Goal: Communication & Community: Answer question/provide support

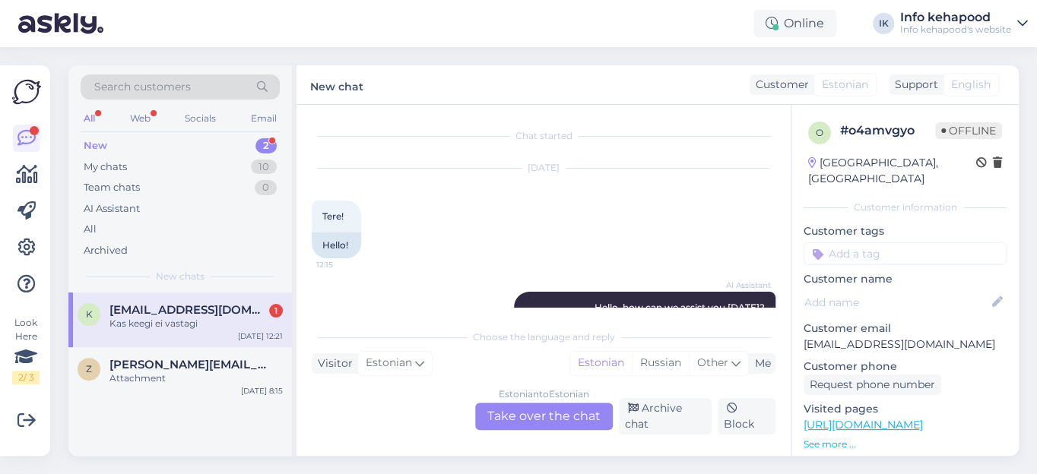
scroll to position [724, 0]
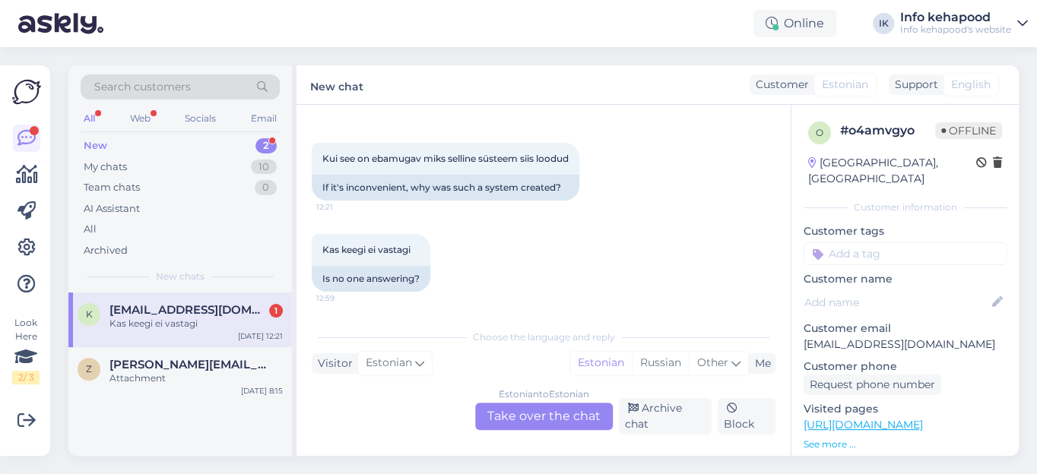
click at [173, 306] on span "[EMAIL_ADDRESS][DOMAIN_NAME]" at bounding box center [188, 310] width 158 height 14
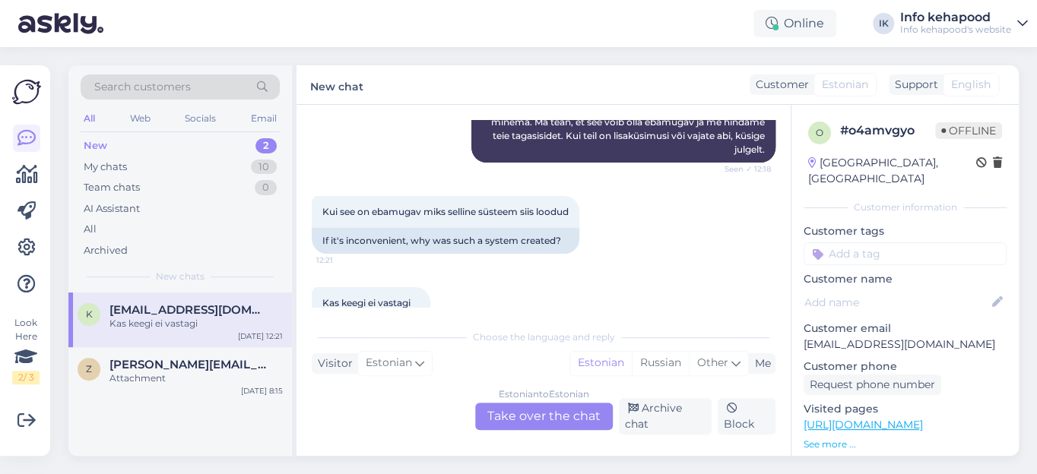
scroll to position [723, 0]
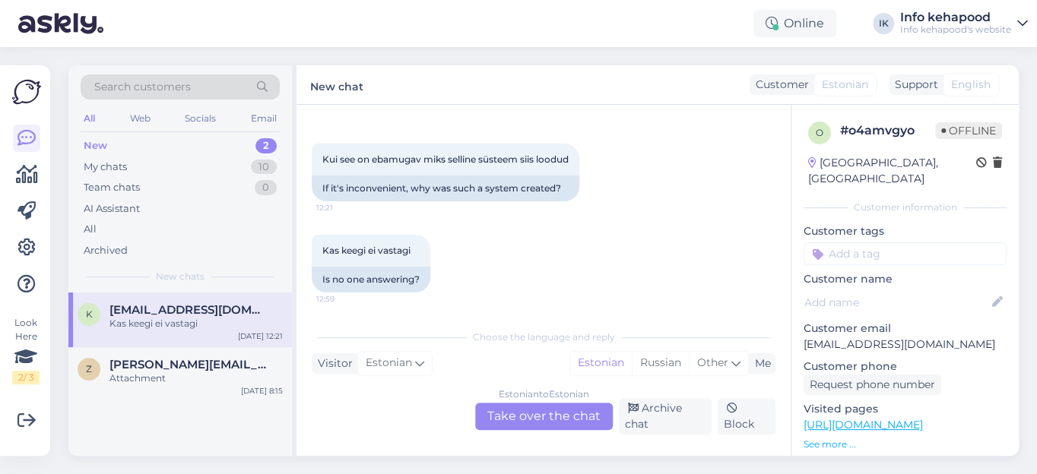
click at [577, 414] on div "Estonian to Estonian Take over the chat" at bounding box center [544, 416] width 138 height 27
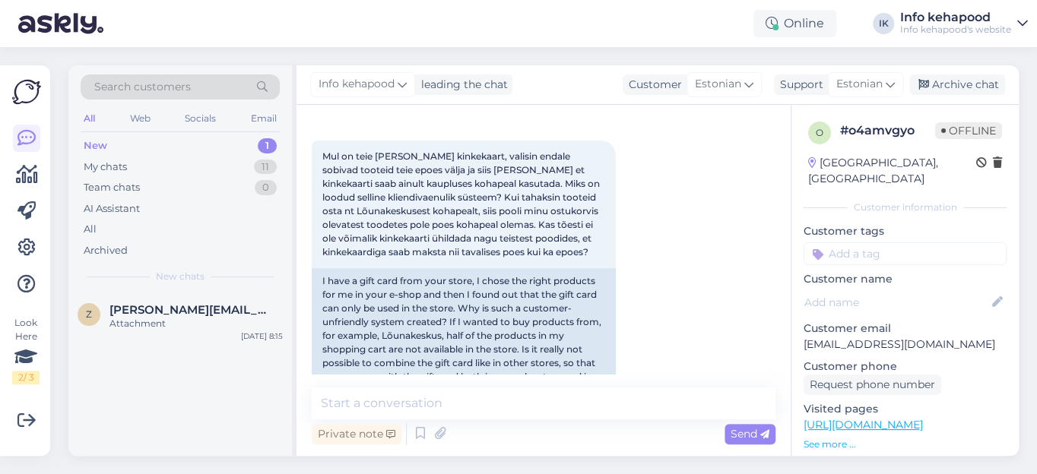
scroll to position [657, 0]
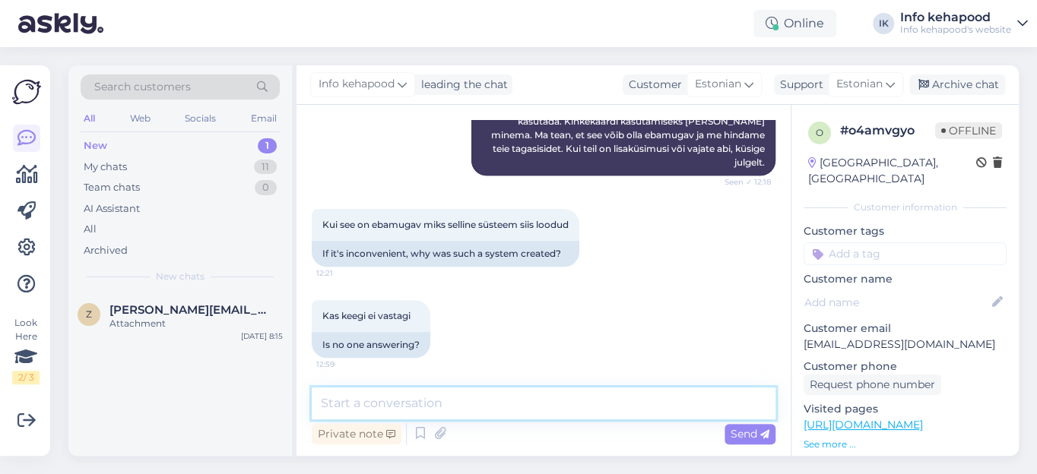
click at [441, 410] on textarea at bounding box center [544, 404] width 464 height 32
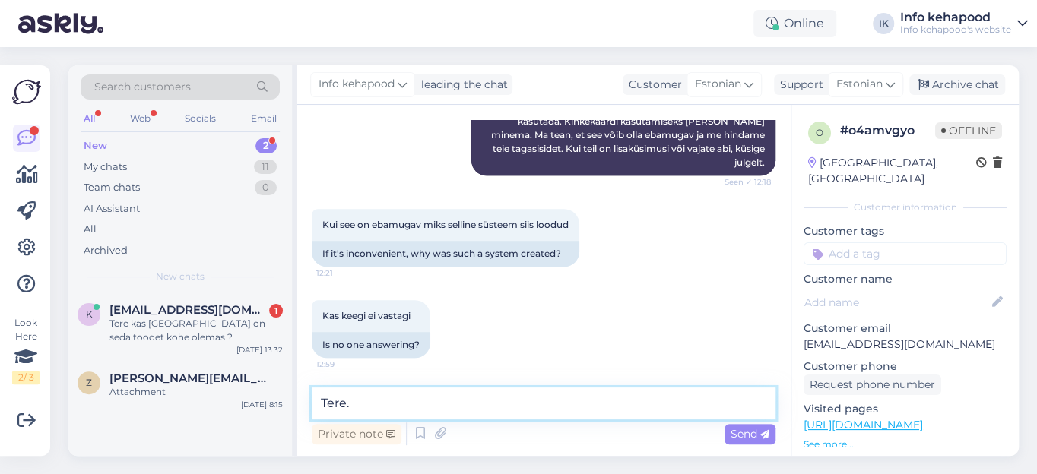
paste textarea "Meie kinkekaartide süsteemis on lähiajal oodata muudatusi. Hetkel on tõepoolest…"
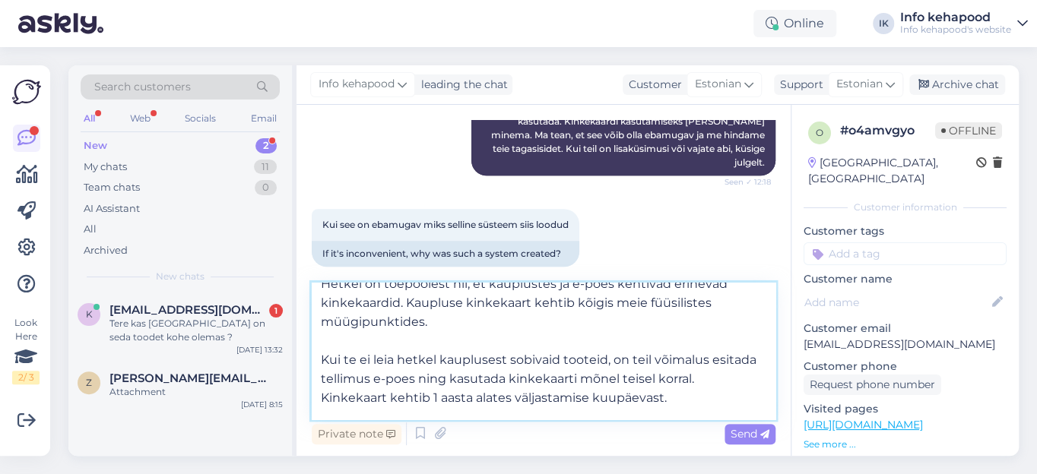
scroll to position [0, 0]
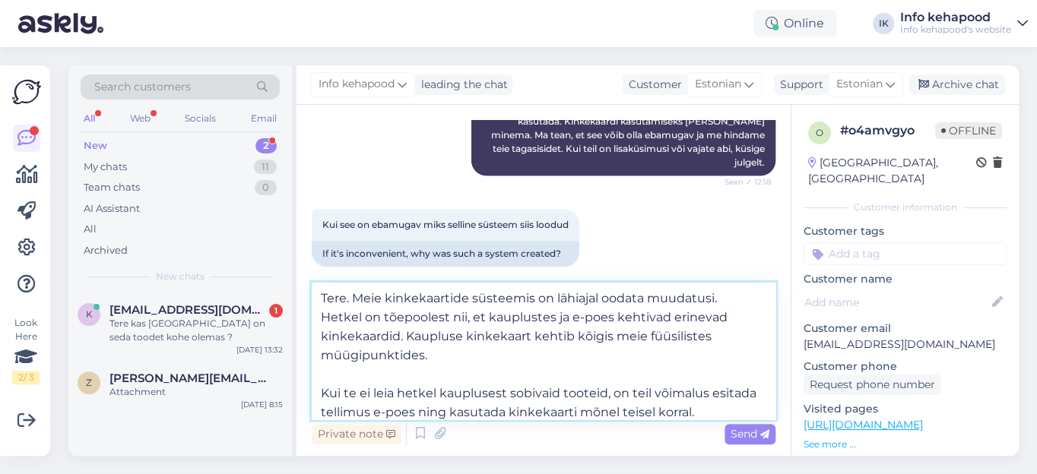
drag, startPoint x: 603, startPoint y: 297, endPoint x: 622, endPoint y: 297, distance: 19.0
click at [603, 297] on textarea "Tere. Meie kinkekaartide süsteemis on lähiajal oodata muudatusi. Hetkel on tõep…" at bounding box center [544, 351] width 464 height 137
type textarea "Tere. Meie kinkekaartide süsteemis on lähiajal muutumas. Hetkel on tõepoolest n…"
click at [458, 358] on textarea "Tere. Meie kinkekaartide süsteemis on lähiajal muutumas. Hetkel on tõepoolest n…" at bounding box center [544, 351] width 464 height 137
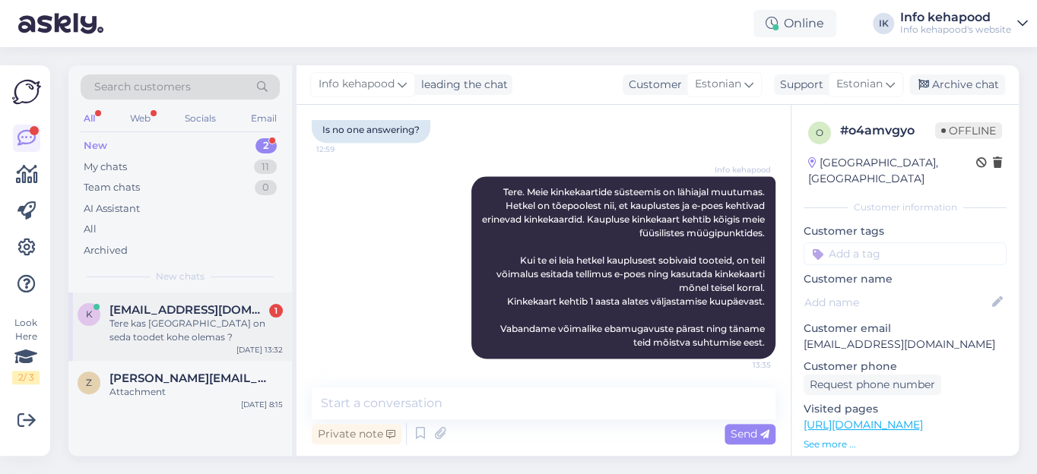
click at [199, 309] on span "[EMAIL_ADDRESS][DOMAIN_NAME]" at bounding box center [188, 310] width 158 height 14
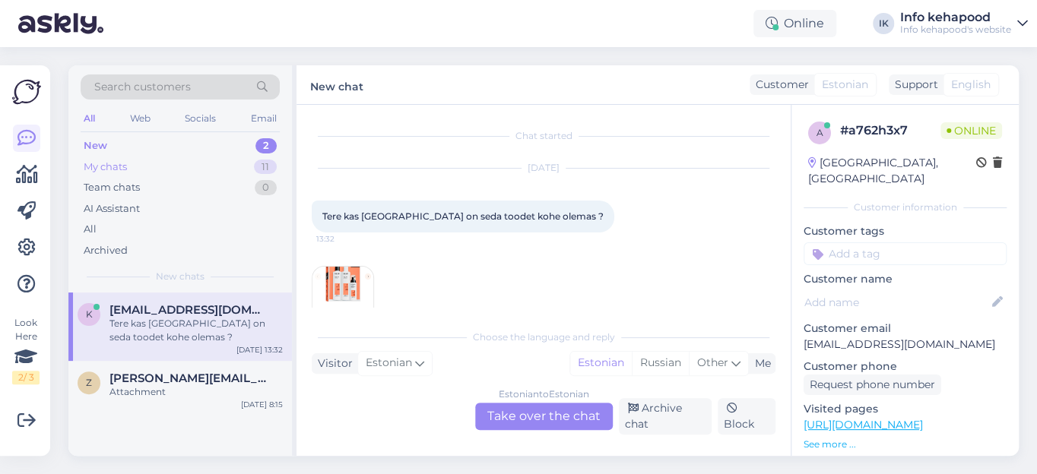
click at [119, 166] on div "My chats" at bounding box center [105, 167] width 43 height 15
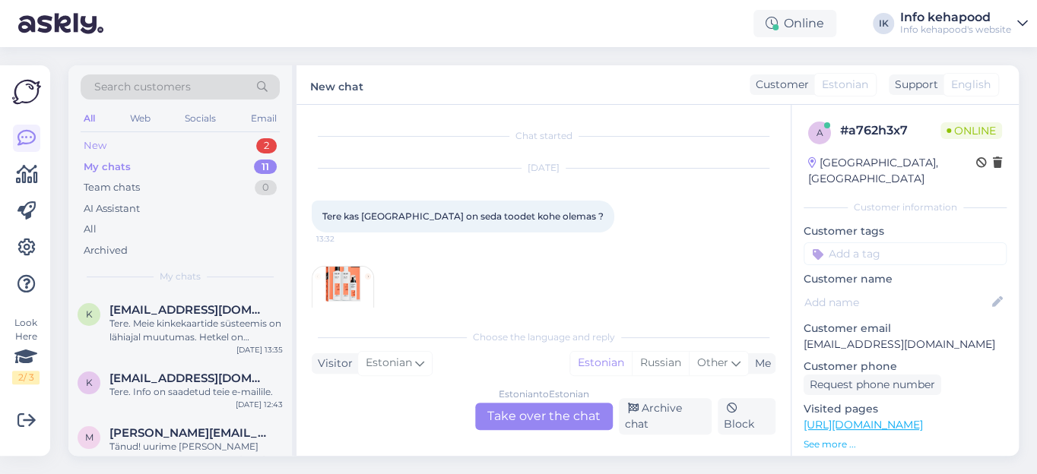
click at [99, 145] on div "New" at bounding box center [95, 145] width 23 height 15
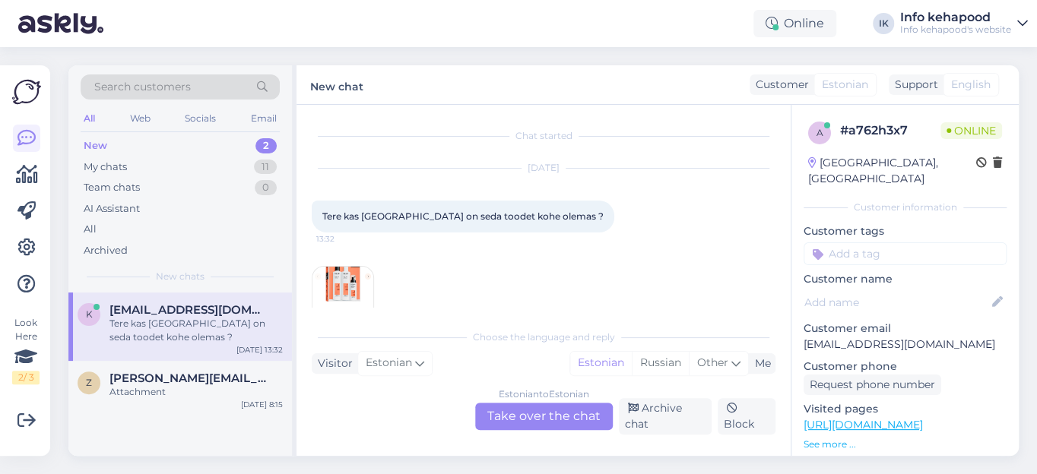
click at [353, 289] on img at bounding box center [342, 297] width 61 height 61
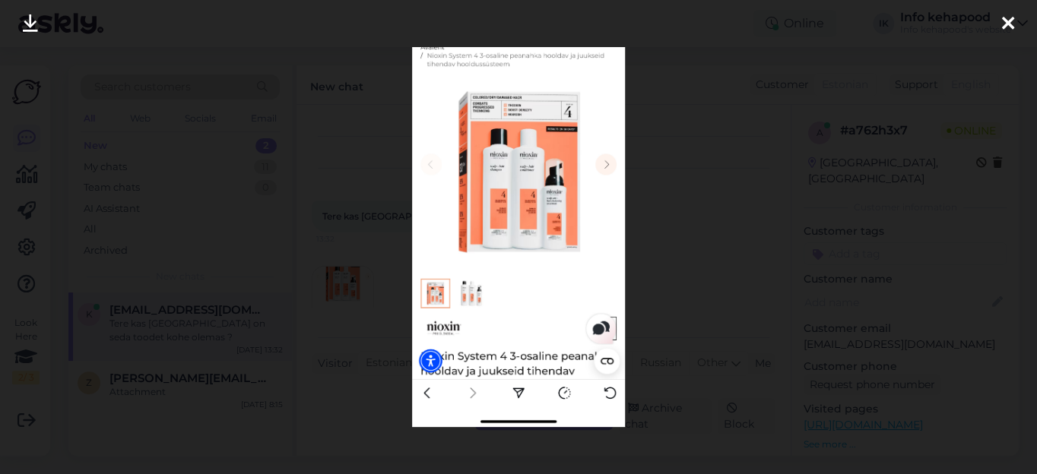
click at [1012, 28] on icon at bounding box center [1008, 24] width 12 height 20
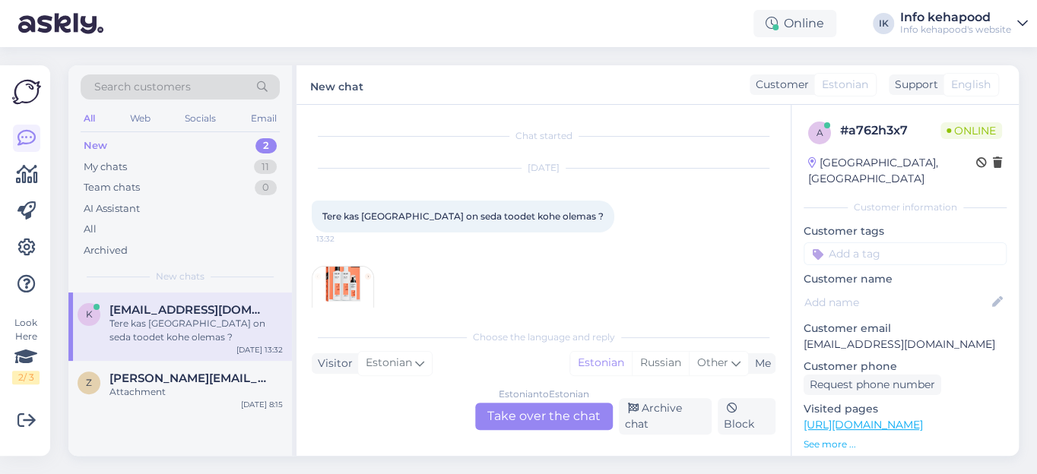
click at [541, 415] on div "Estonian to Estonian Take over the chat" at bounding box center [544, 416] width 138 height 27
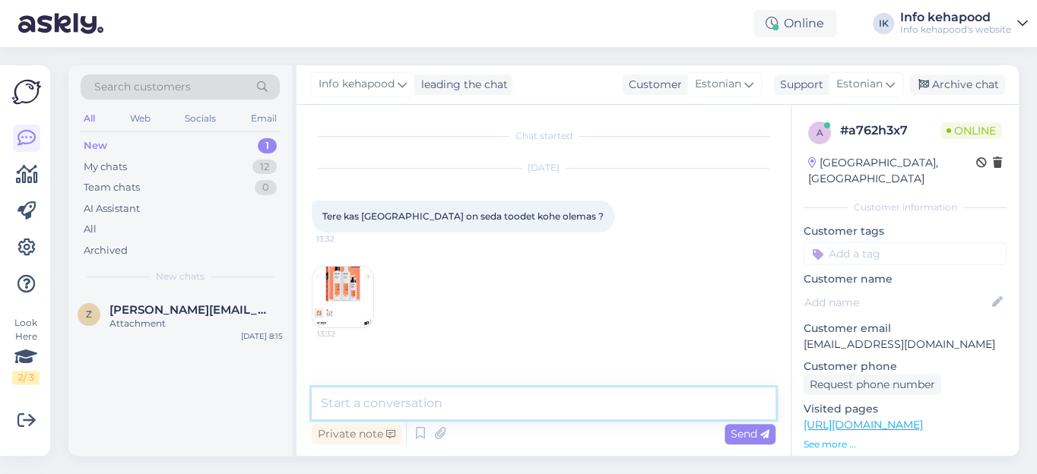
click at [400, 403] on textarea at bounding box center [544, 404] width 464 height 32
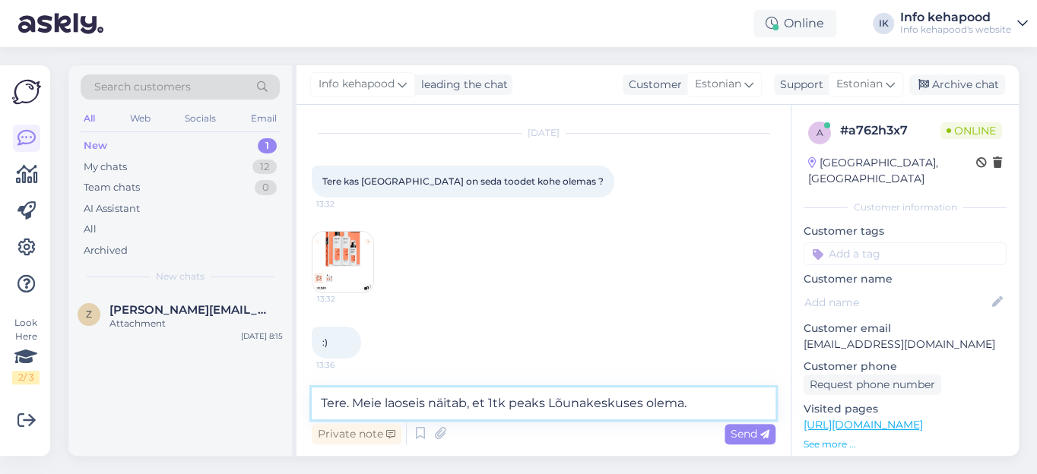
type textarea "Tere. Meie laoseis näitab, et 1tk peaks Lõunakeskuses olema."
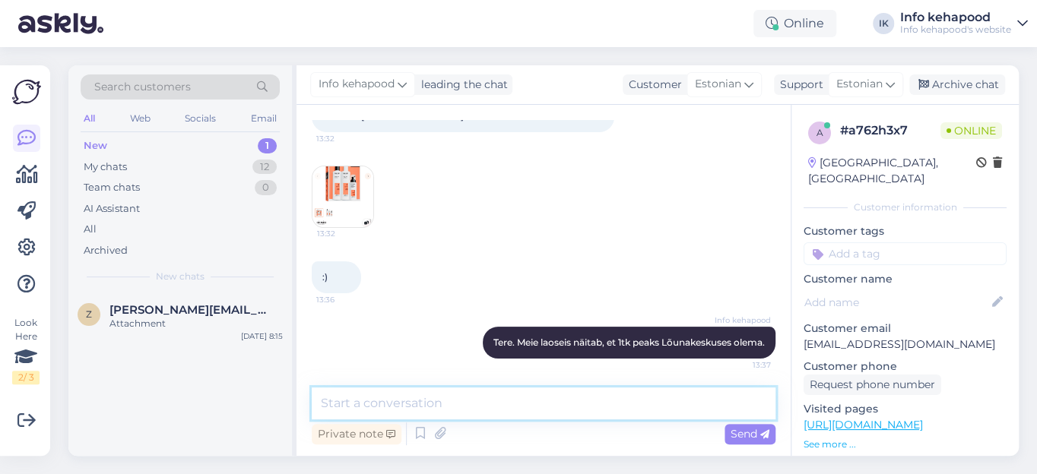
scroll to position [0, 0]
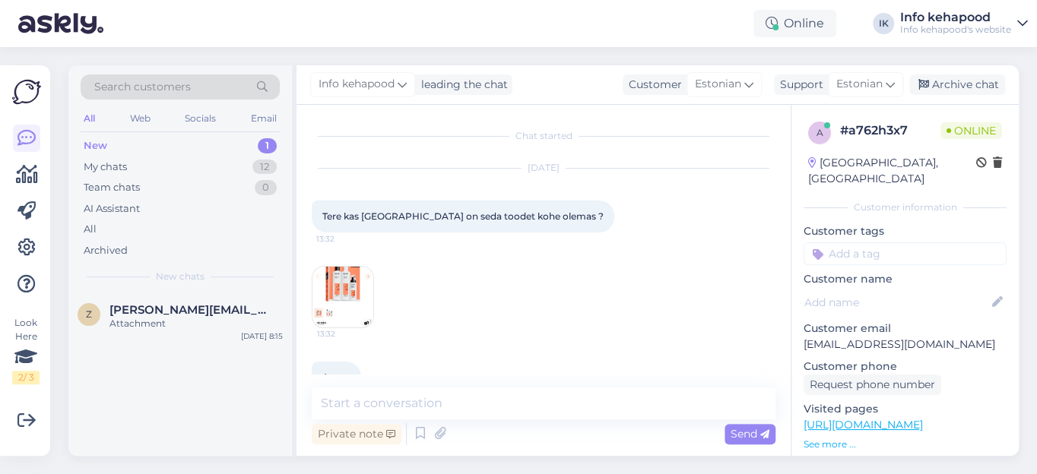
click at [348, 277] on img at bounding box center [342, 297] width 61 height 61
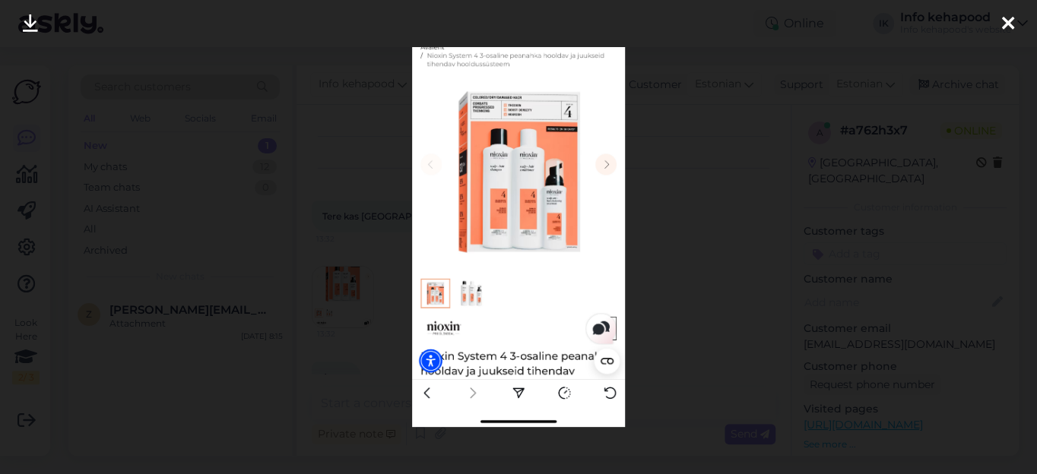
drag, startPoint x: 1012, startPoint y: 18, endPoint x: 1002, endPoint y: 22, distance: 9.9
click at [1011, 18] on icon at bounding box center [1008, 24] width 12 height 20
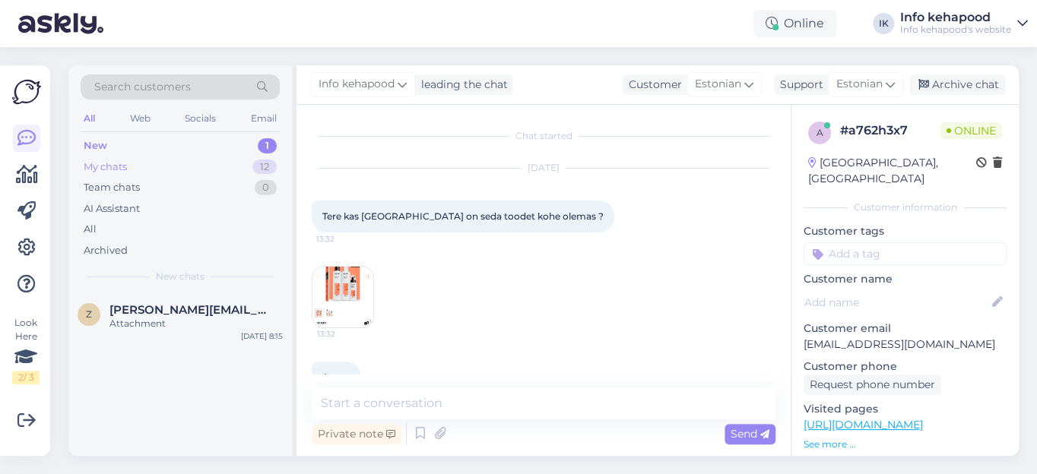
click at [103, 166] on div "My chats" at bounding box center [105, 167] width 43 height 15
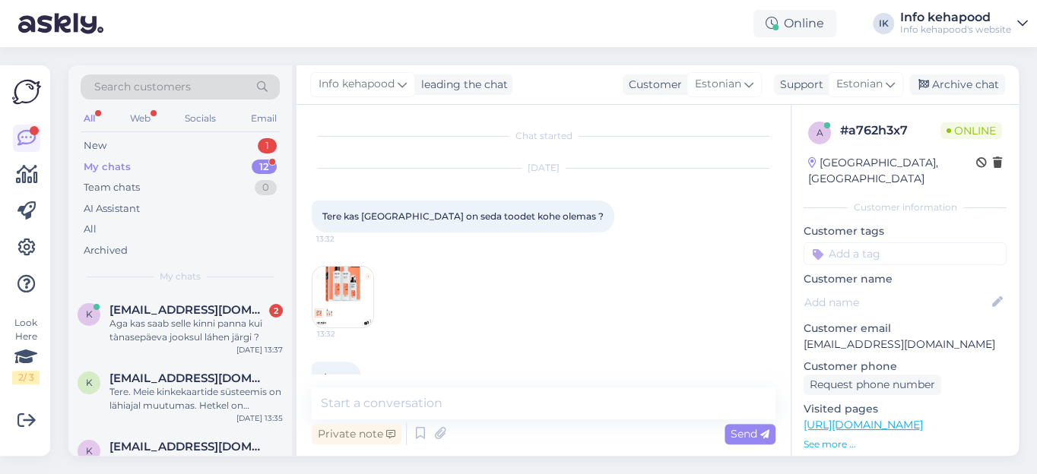
scroll to position [245, 0]
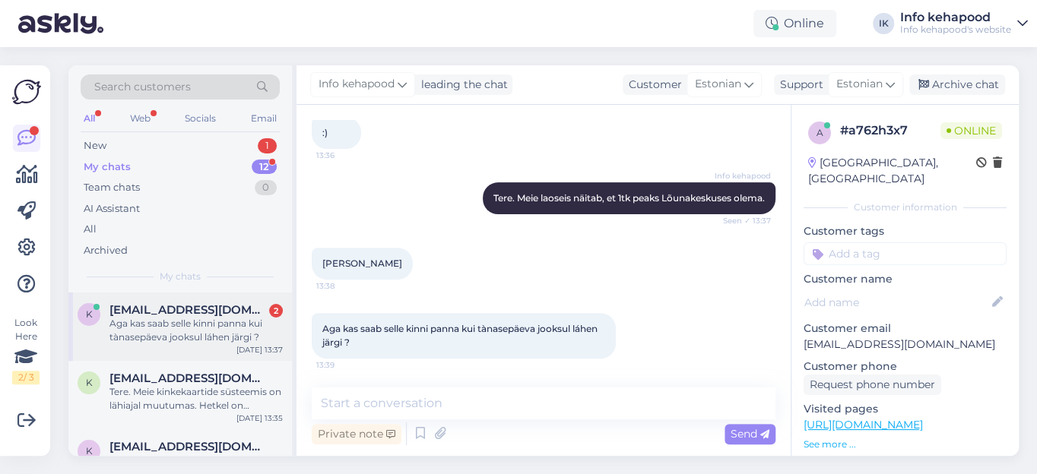
click at [188, 322] on div "Aga kas saab selle kinni panna kui tànasepäeva jooksul láhen järgi ?" at bounding box center [195, 330] width 173 height 27
click at [100, 144] on div "New" at bounding box center [95, 145] width 23 height 15
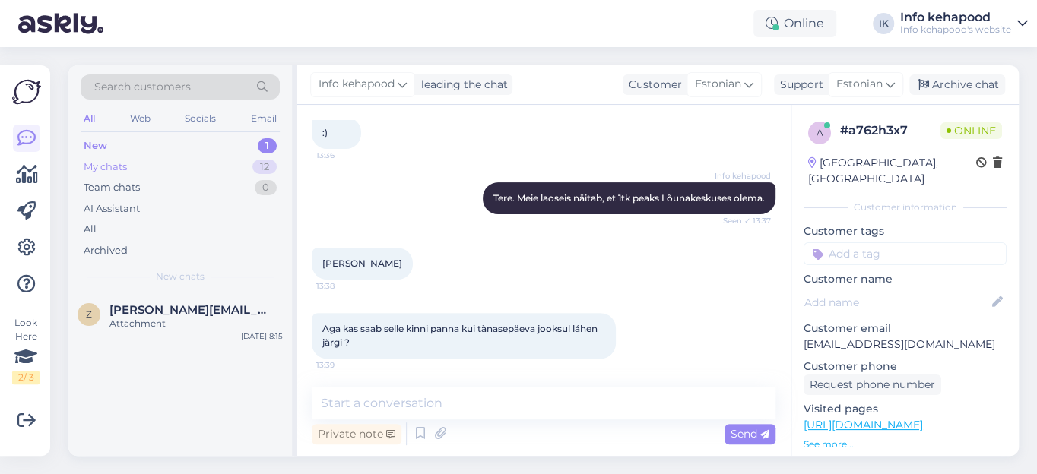
click at [115, 167] on div "My chats" at bounding box center [105, 167] width 43 height 15
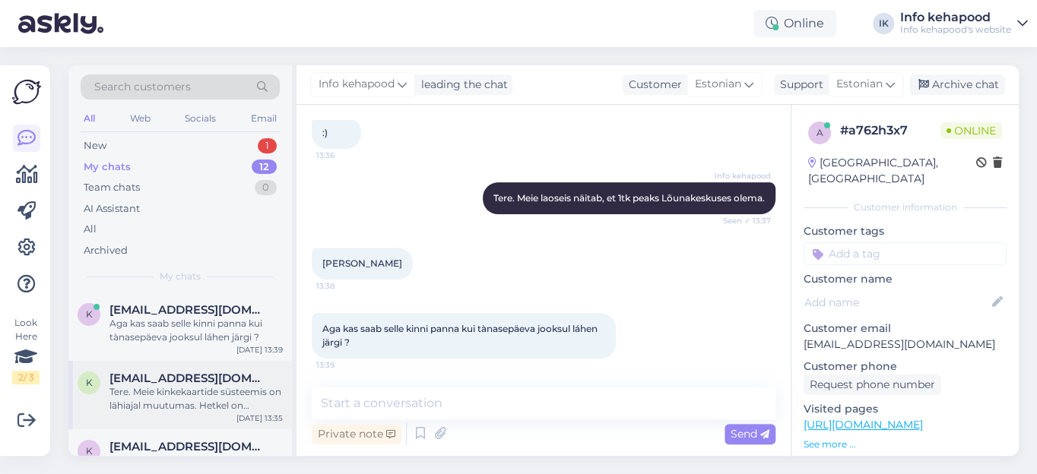
click at [156, 396] on div "Tere. Meie kinkekaartide süsteemis on lähiajal muutumas. Hetkel on tõepoolest n…" at bounding box center [195, 398] width 173 height 27
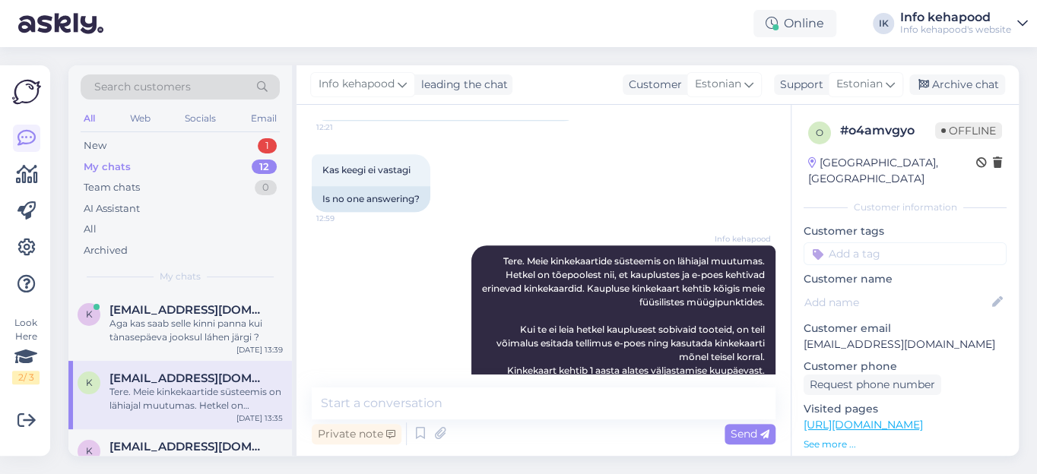
scroll to position [872, 0]
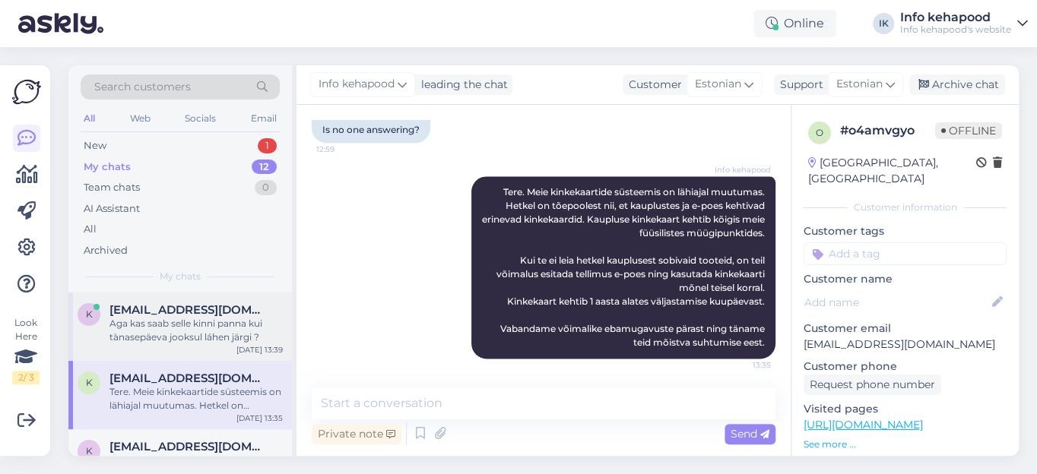
click at [193, 322] on div "Aga kas saab selle kinni panna kui tànasepäeva jooksul láhen järgi ?" at bounding box center [195, 330] width 173 height 27
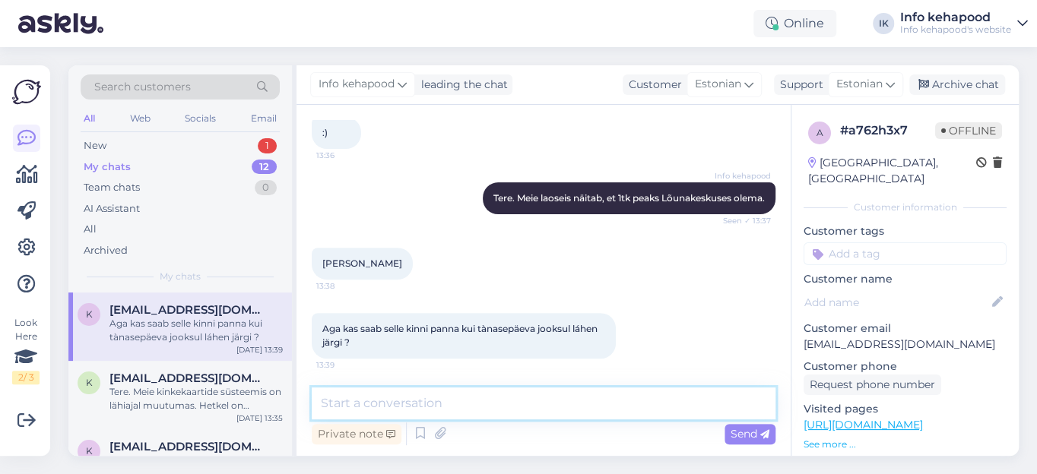
click at [363, 405] on textarea at bounding box center [544, 404] width 464 height 32
click at [385, 405] on textarea "Saab kinnu 40,95" at bounding box center [544, 404] width 464 height 32
click at [668, 400] on textarea "Saab kinni panna. [PERSON_NAME] nimele ? Aga toode on kaupluses hinnaga 40,95" at bounding box center [544, 404] width 464 height 32
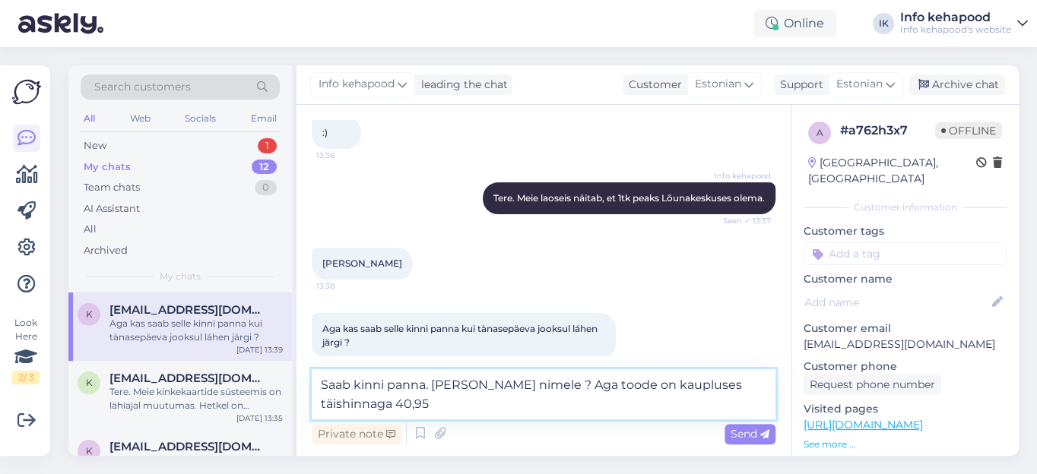
click at [437, 385] on textarea "Saab kinni panna. [PERSON_NAME] nimele ? Aga toode on kaupluses täishinnaga 40,…" at bounding box center [544, 394] width 464 height 50
click at [366, 404] on textarea "Saab kinni panna. [PERSON_NAME] nimele ? Aga toode on kaupluses täishinnaga 40,…" at bounding box center [544, 394] width 464 height 50
type textarea "Saab kinni panna. [PERSON_NAME] nimele ? Aga toode on kaupluses täishinnaga 40,…"
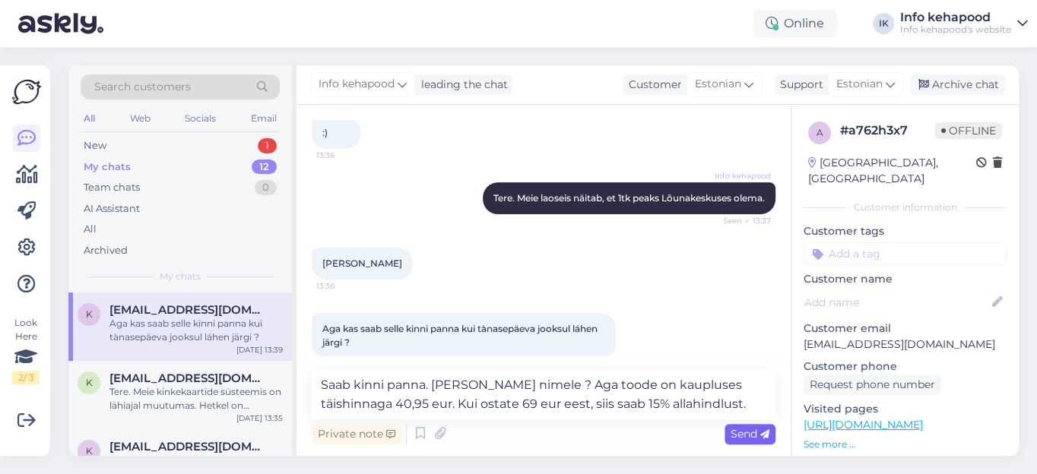
click at [745, 430] on span "Send" at bounding box center [749, 434] width 39 height 14
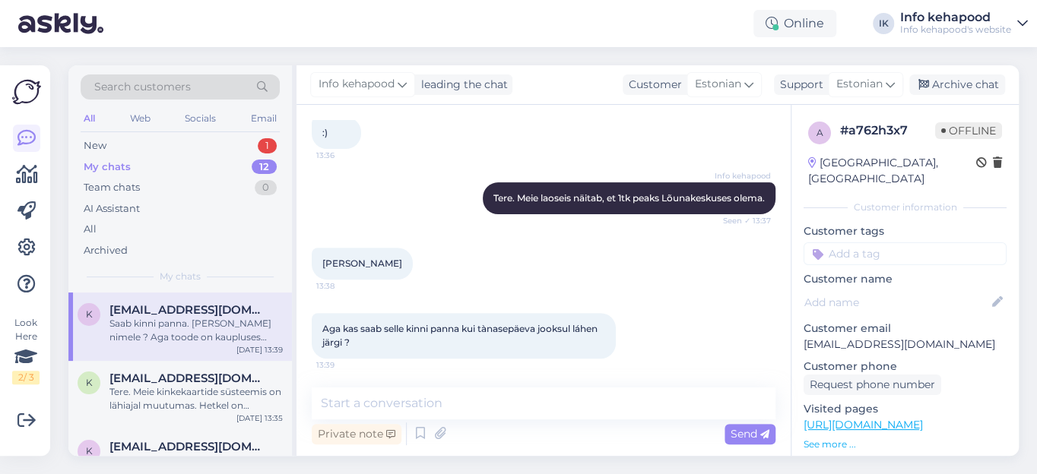
scroll to position [337, 0]
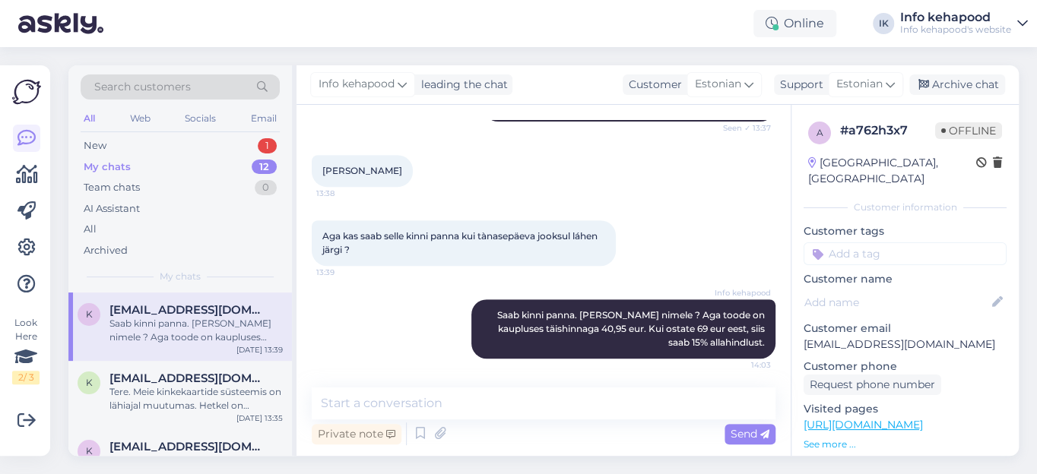
click at [397, 353] on div "Info kehapood Saab kinni panna. [PERSON_NAME] nimele ? Aga toode on kaupluses t…" at bounding box center [544, 329] width 464 height 93
click at [97, 165] on div "My chats" at bounding box center [107, 167] width 47 height 15
